Goal: Information Seeking & Learning: Learn about a topic

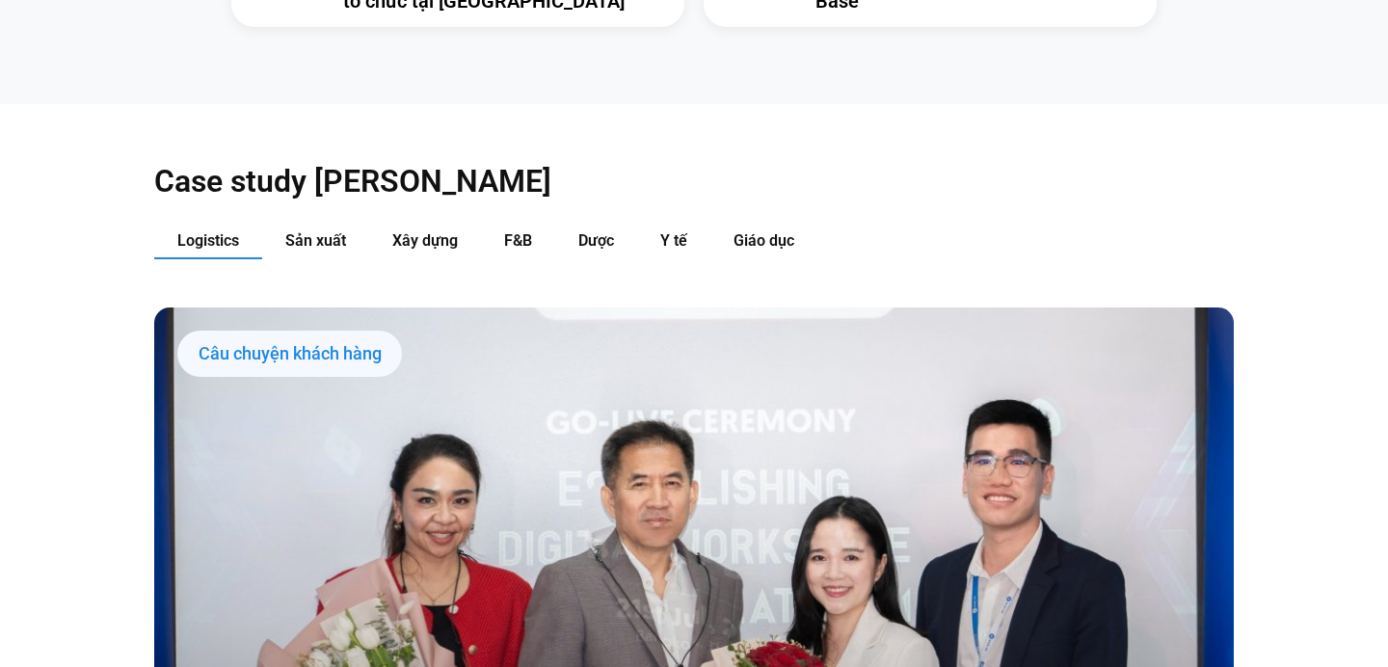
scroll to position [1916, 0]
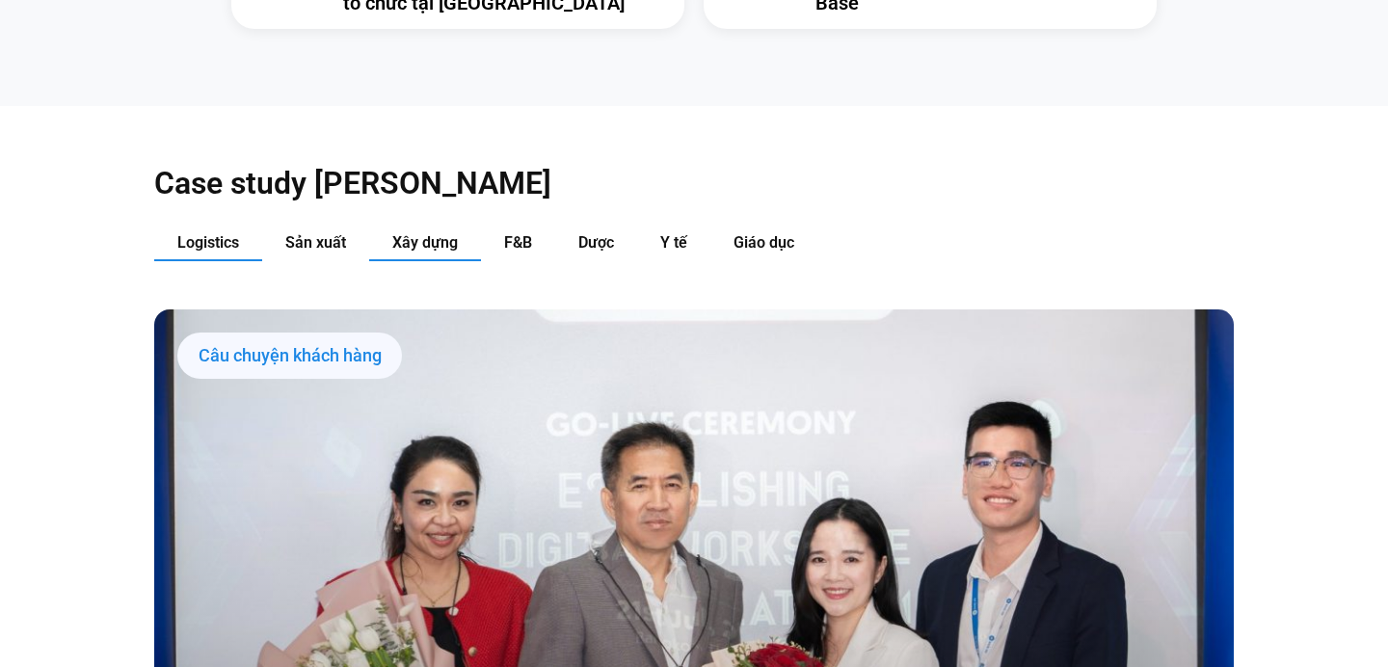
click at [400, 233] on span "Xây dựng" at bounding box center [425, 242] width 66 height 18
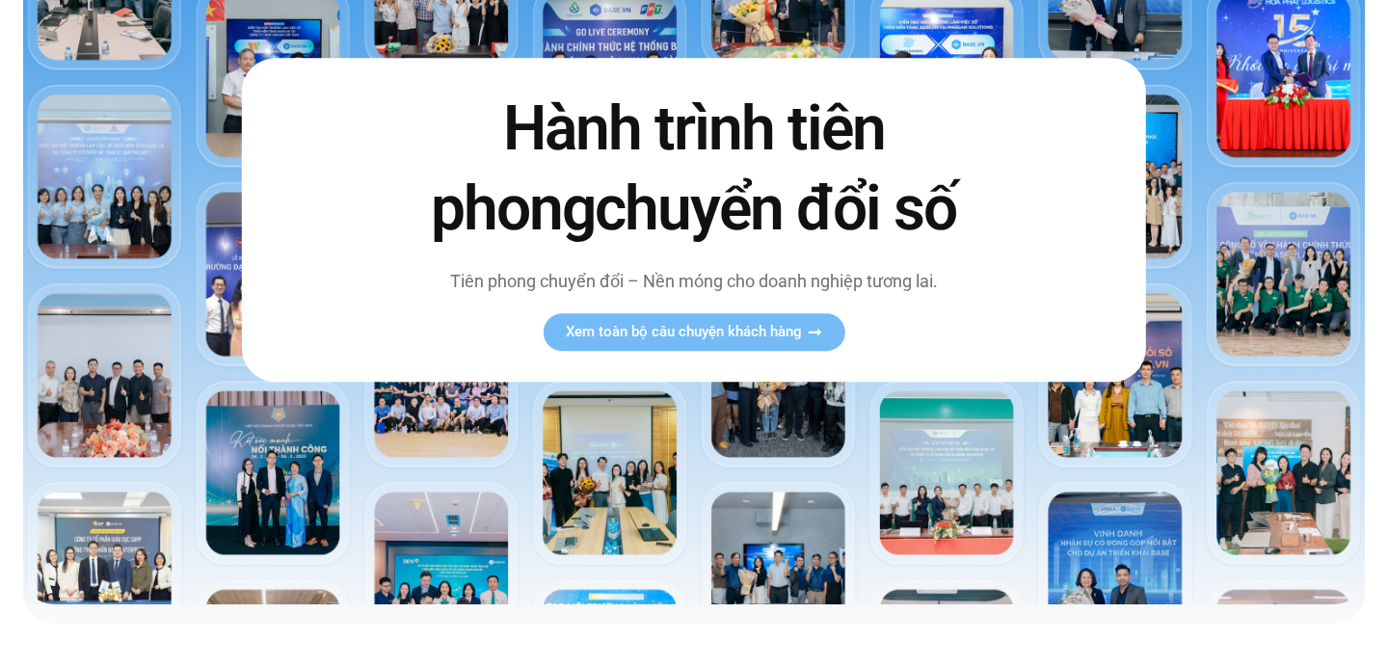
scroll to position [0, 0]
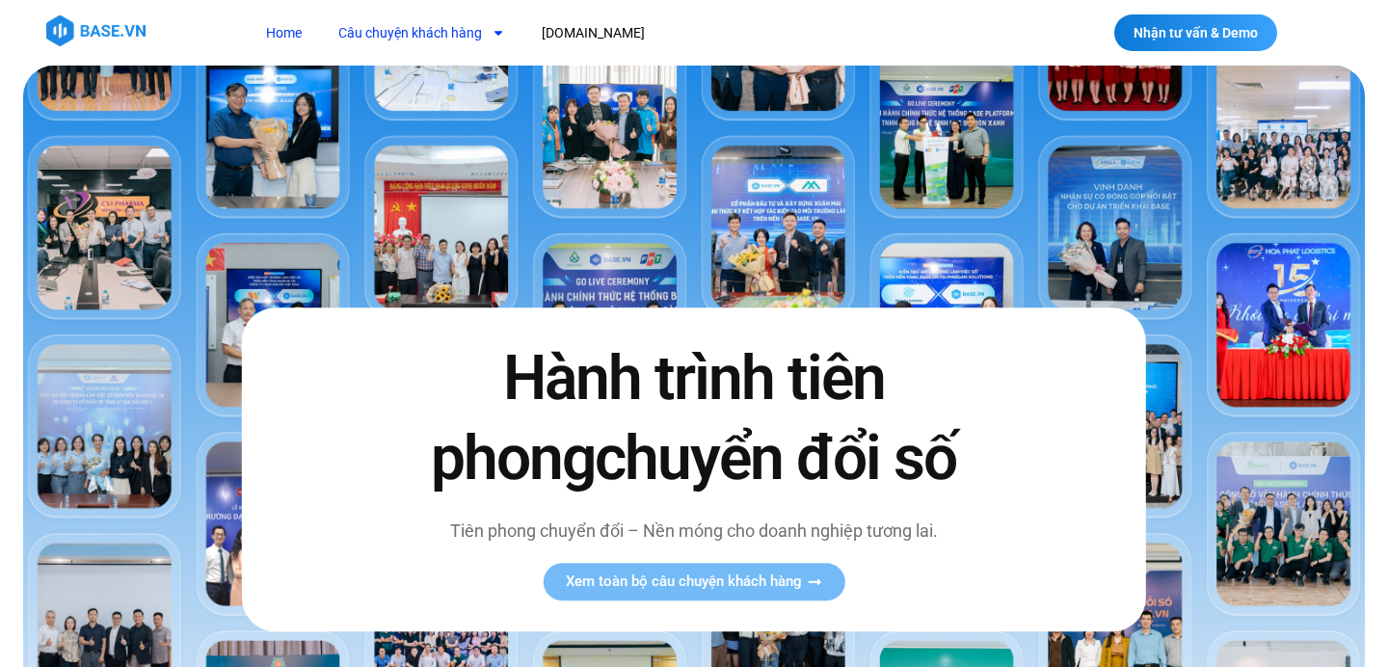
click at [413, 36] on link "Câu chuyện khách hàng" at bounding box center [422, 33] width 196 height 36
click at [412, 36] on link "Câu chuyện khách hàng" at bounding box center [422, 33] width 196 height 36
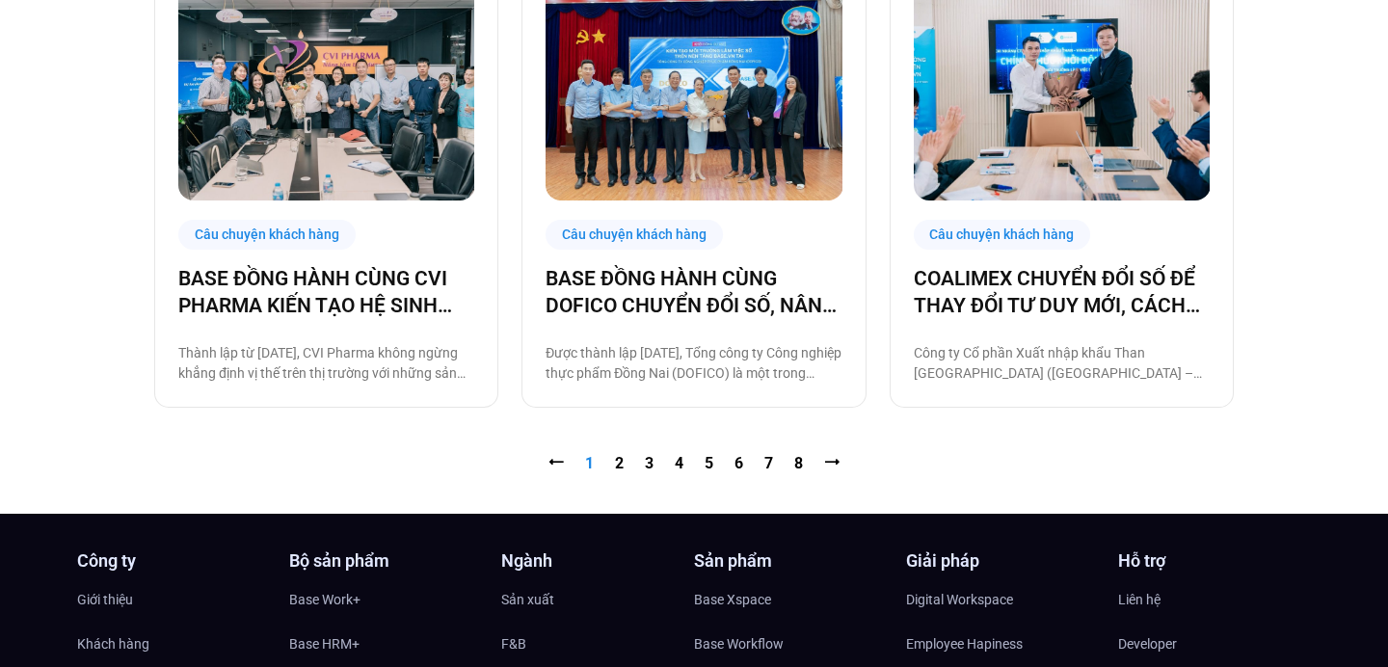
scroll to position [2486, 0]
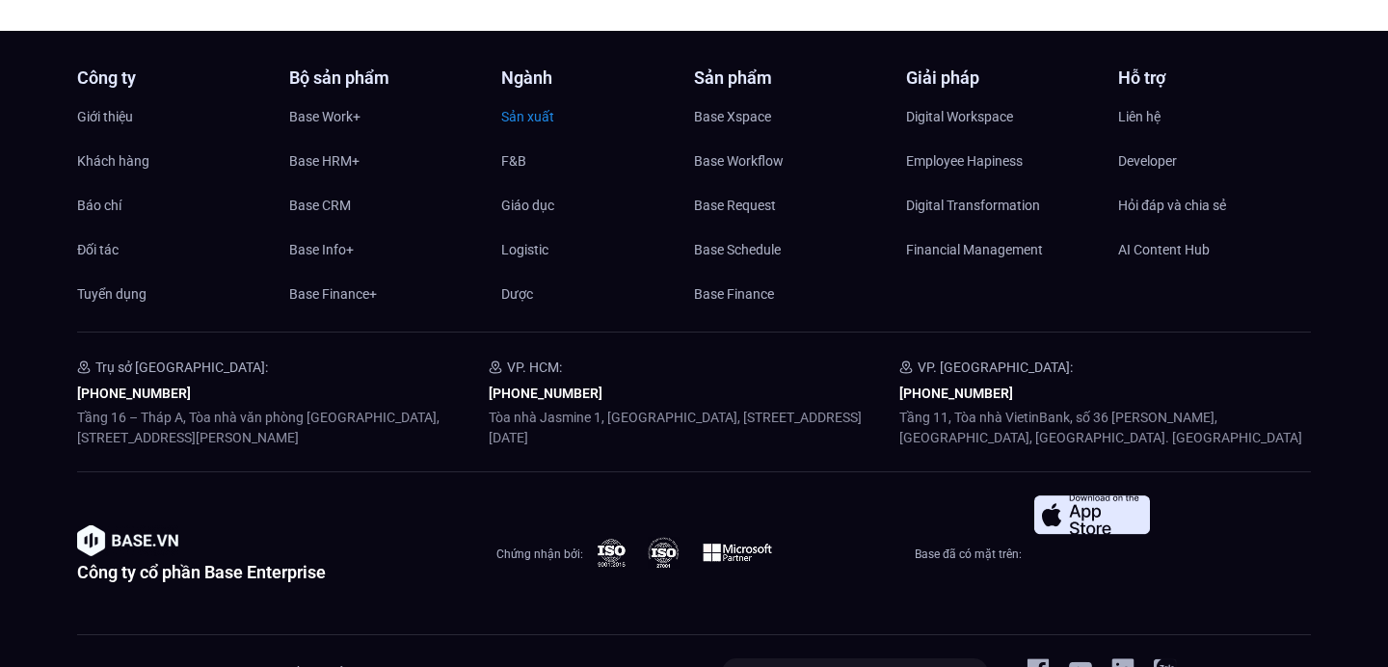
click at [534, 119] on span "Sản xuất" at bounding box center [527, 116] width 53 height 29
